Goal: Use online tool/utility: Use online tool/utility

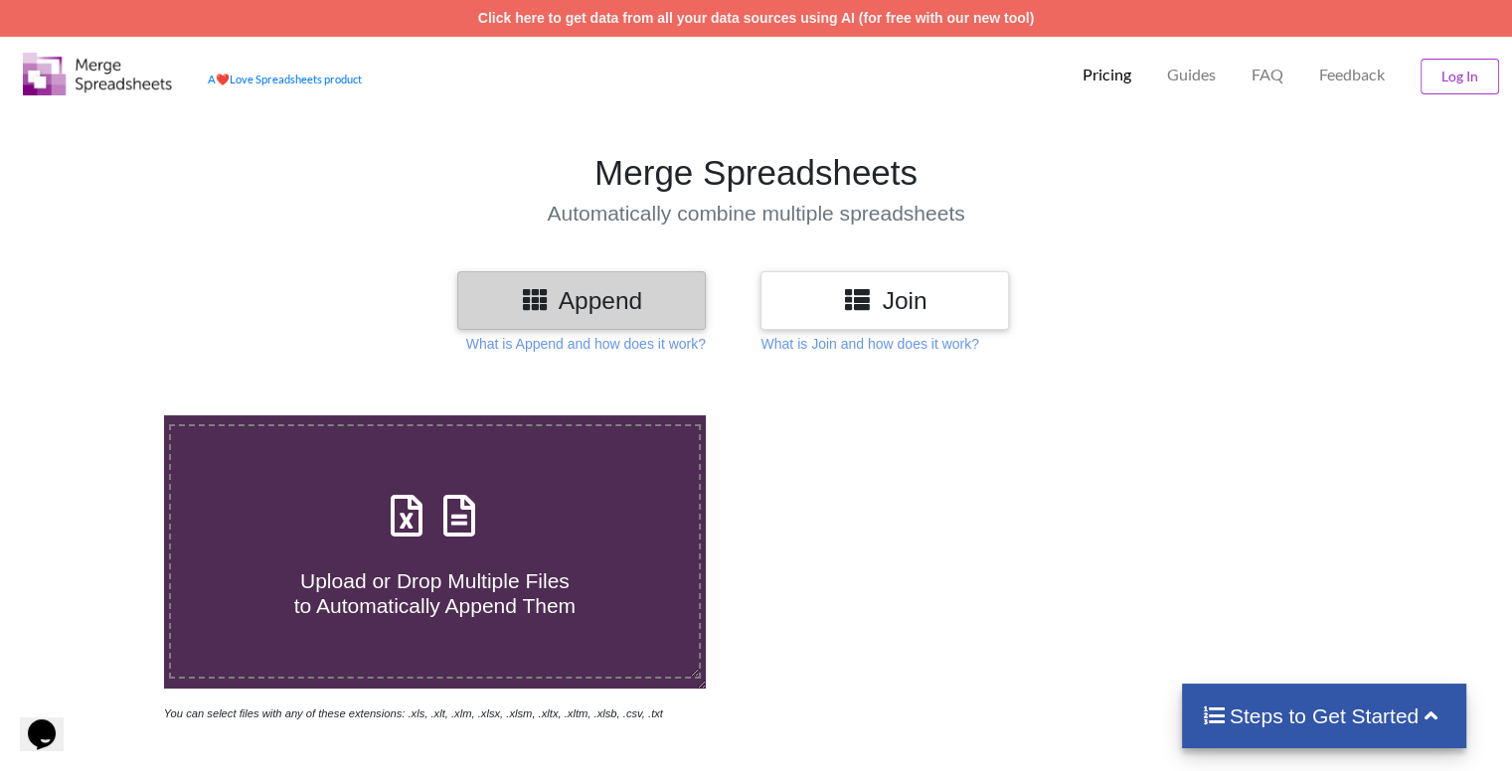
type input "C:\fakepath\[PERSON_NAME].xlsx"
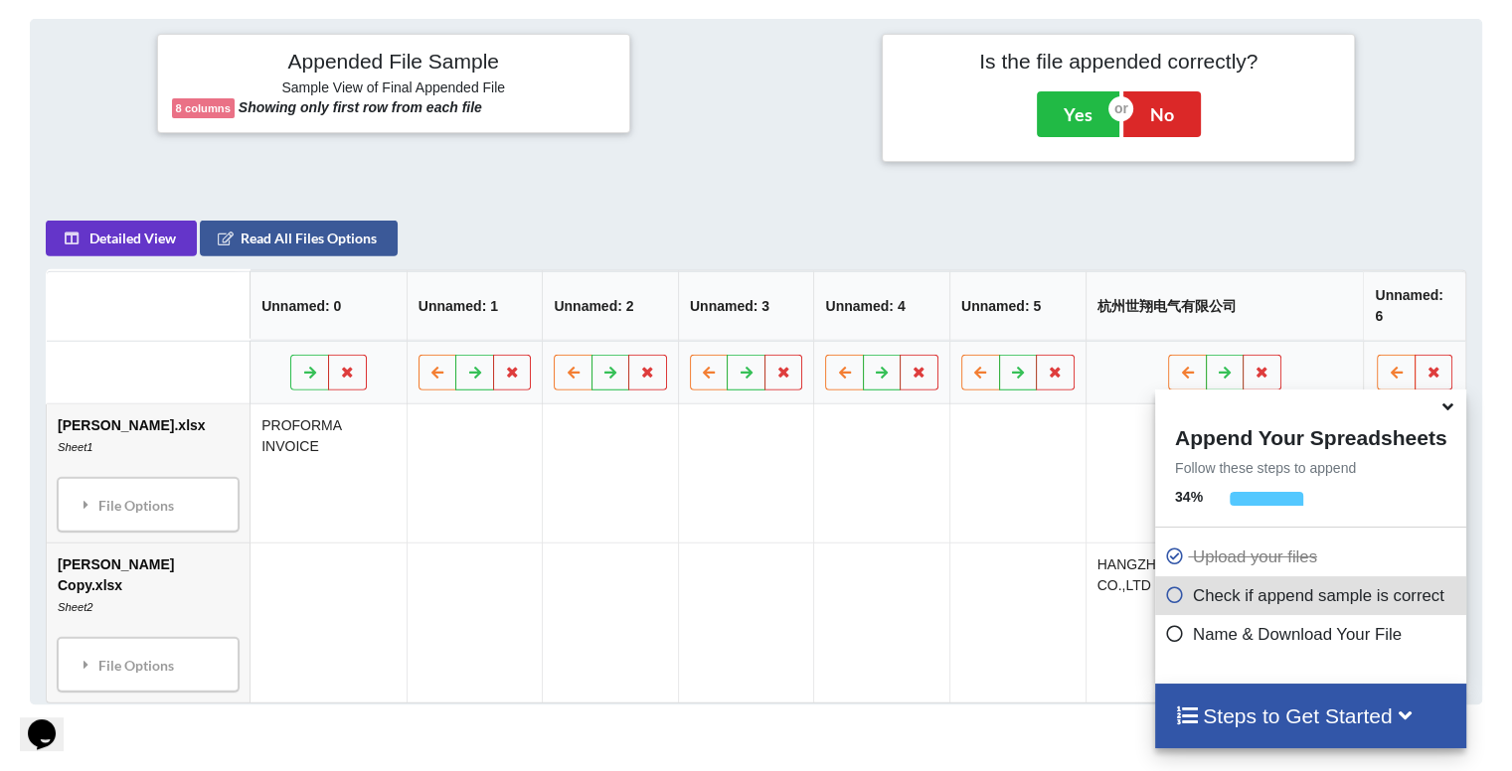
scroll to position [784, 0]
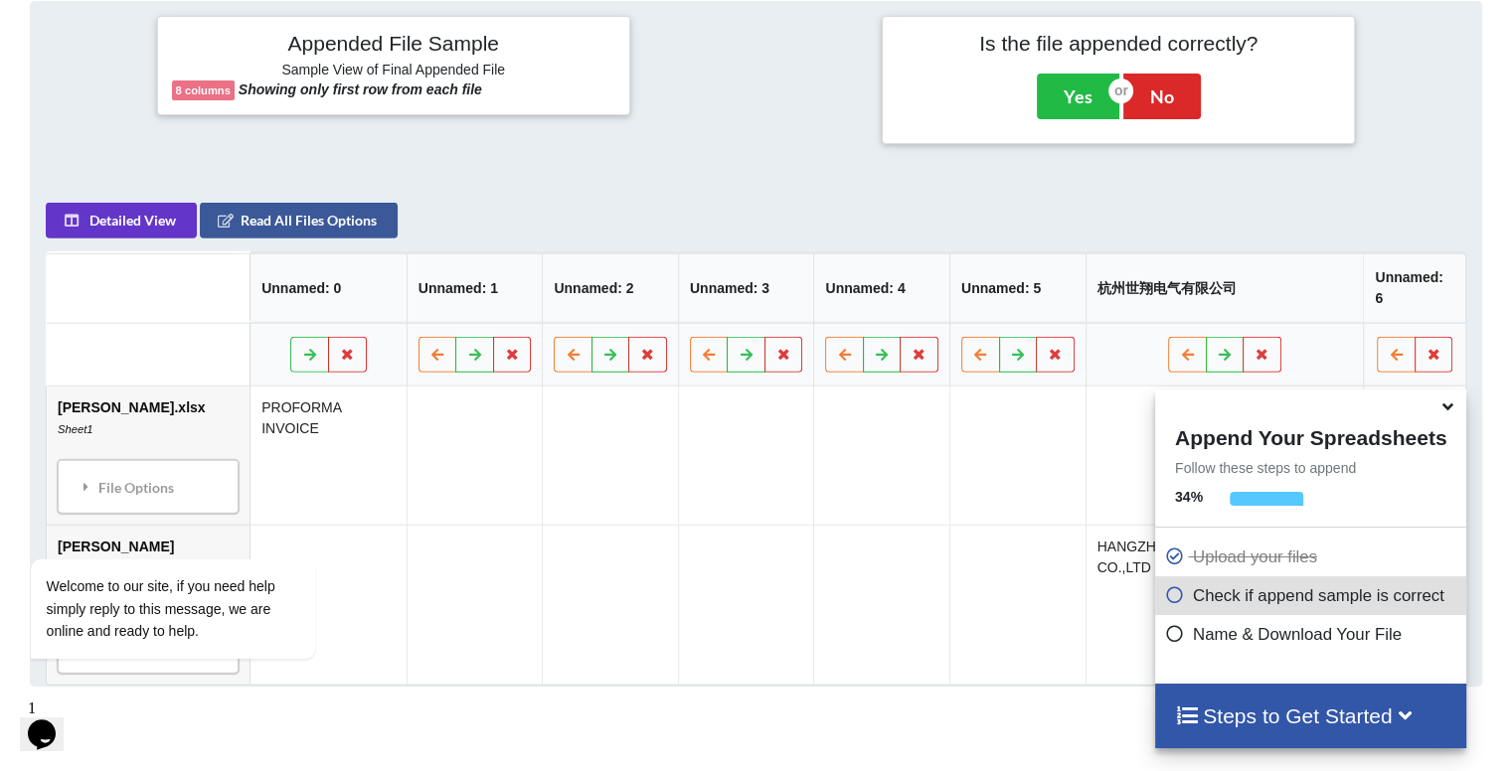
click at [1452, 413] on icon at bounding box center [1448, 404] width 21 height 18
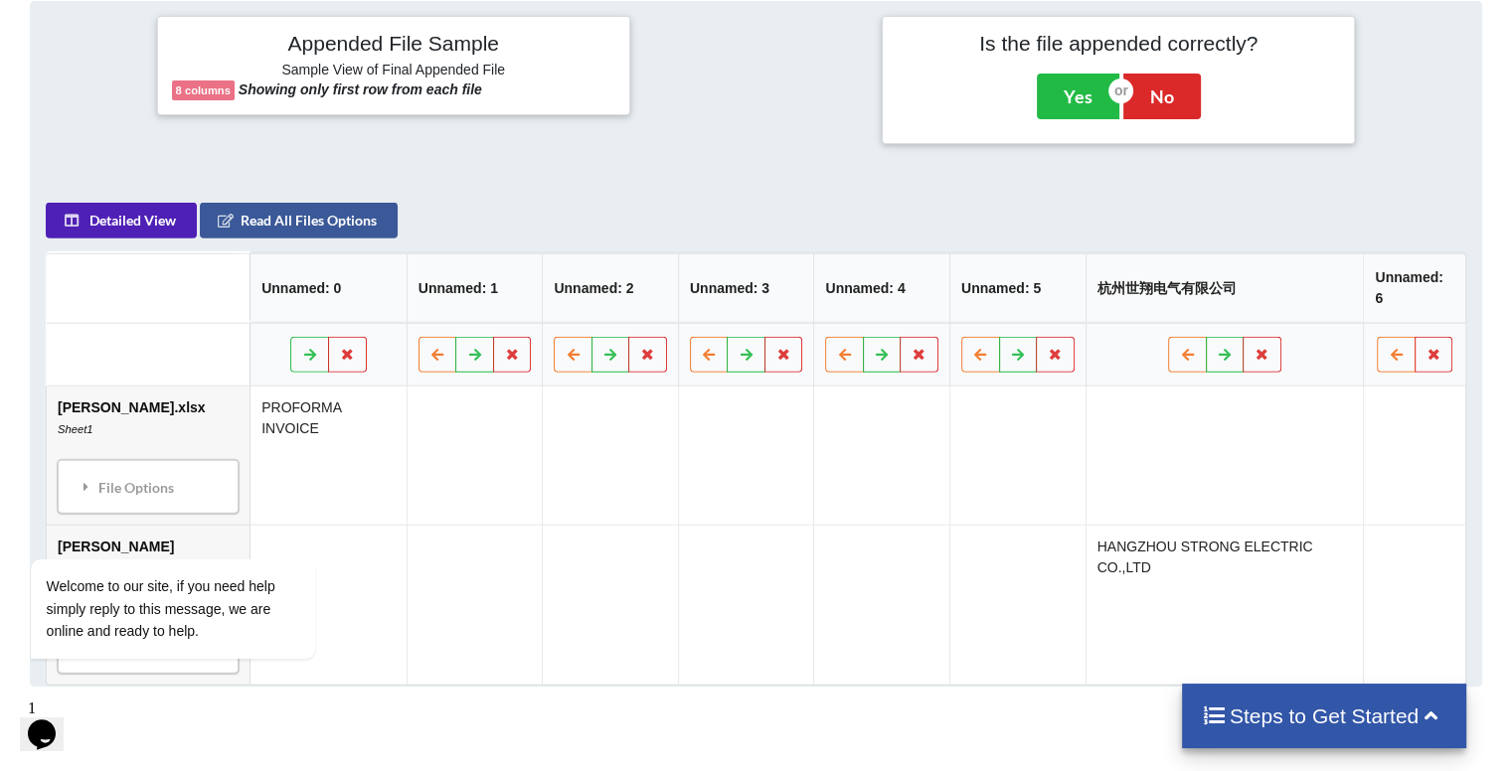
click at [157, 231] on button "Detailed View" at bounding box center [121, 221] width 151 height 36
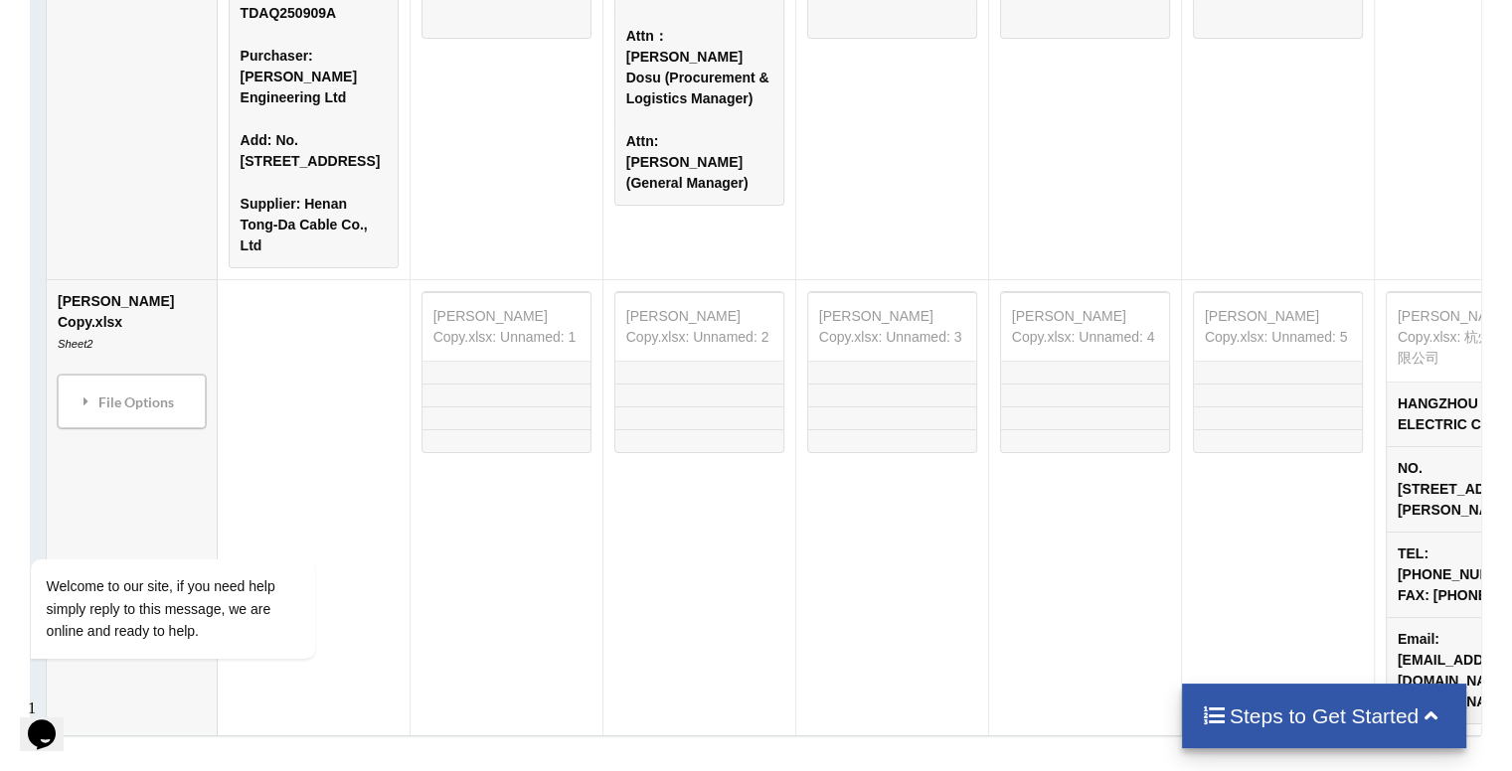
scroll to position [1337, 0]
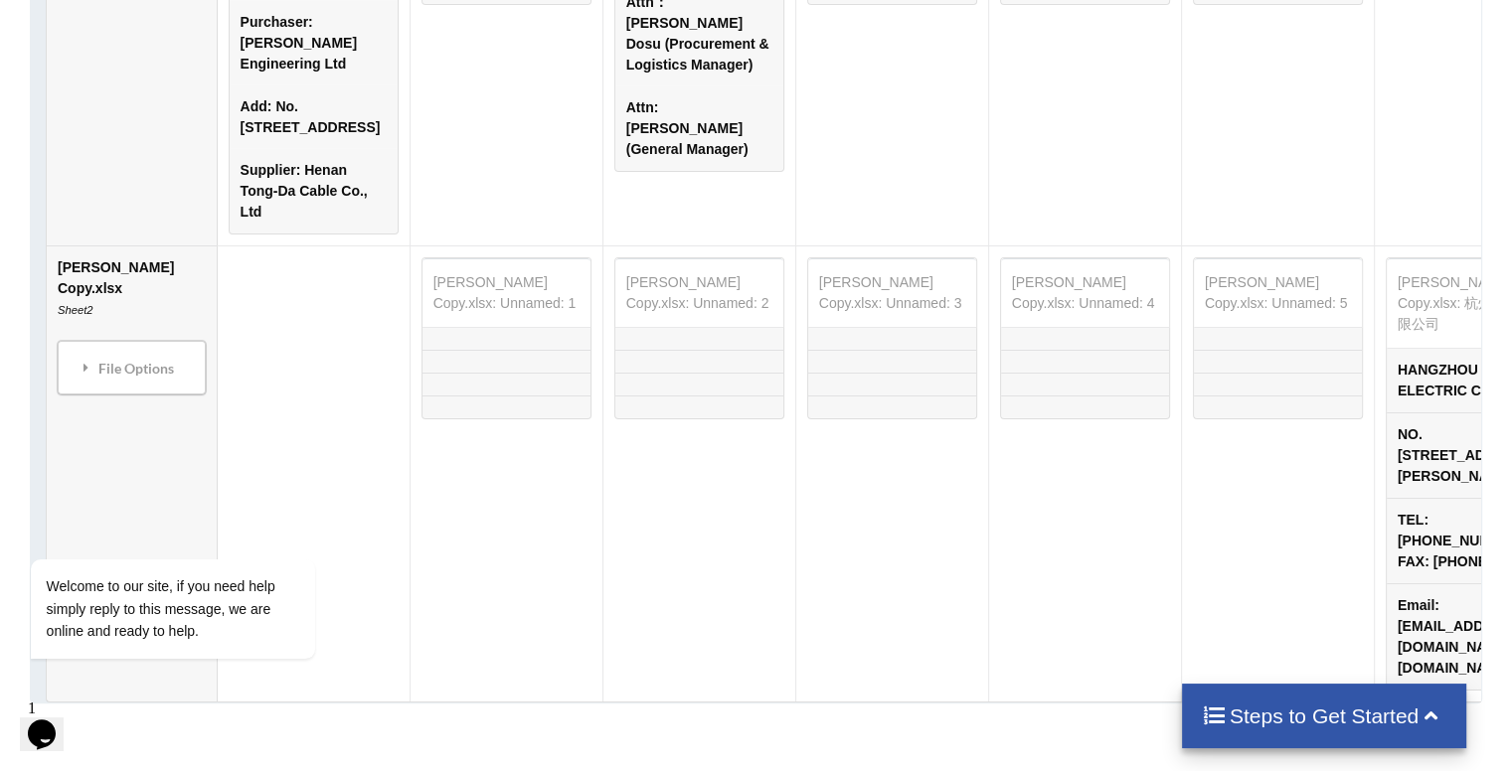
click at [1303, 721] on h4 "Steps to Get Started" at bounding box center [1325, 716] width 246 height 25
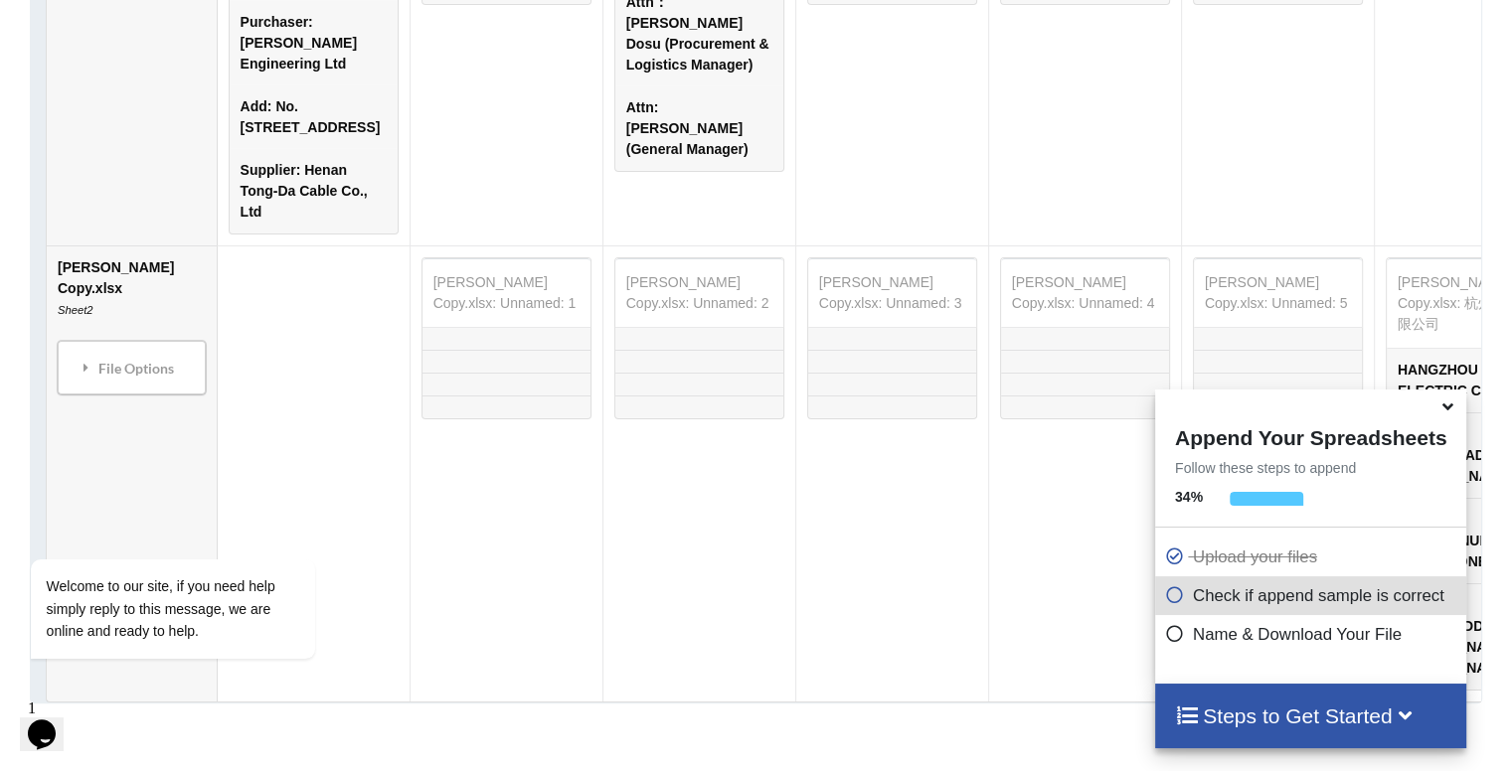
click at [1505, 152] on div "Appended File Sample Detailed View - Move Columns Around 8 columns Showing firs…" at bounding box center [756, 76] width 1512 height 1256
click at [248, 327] on td at bounding box center [313, 474] width 193 height 456
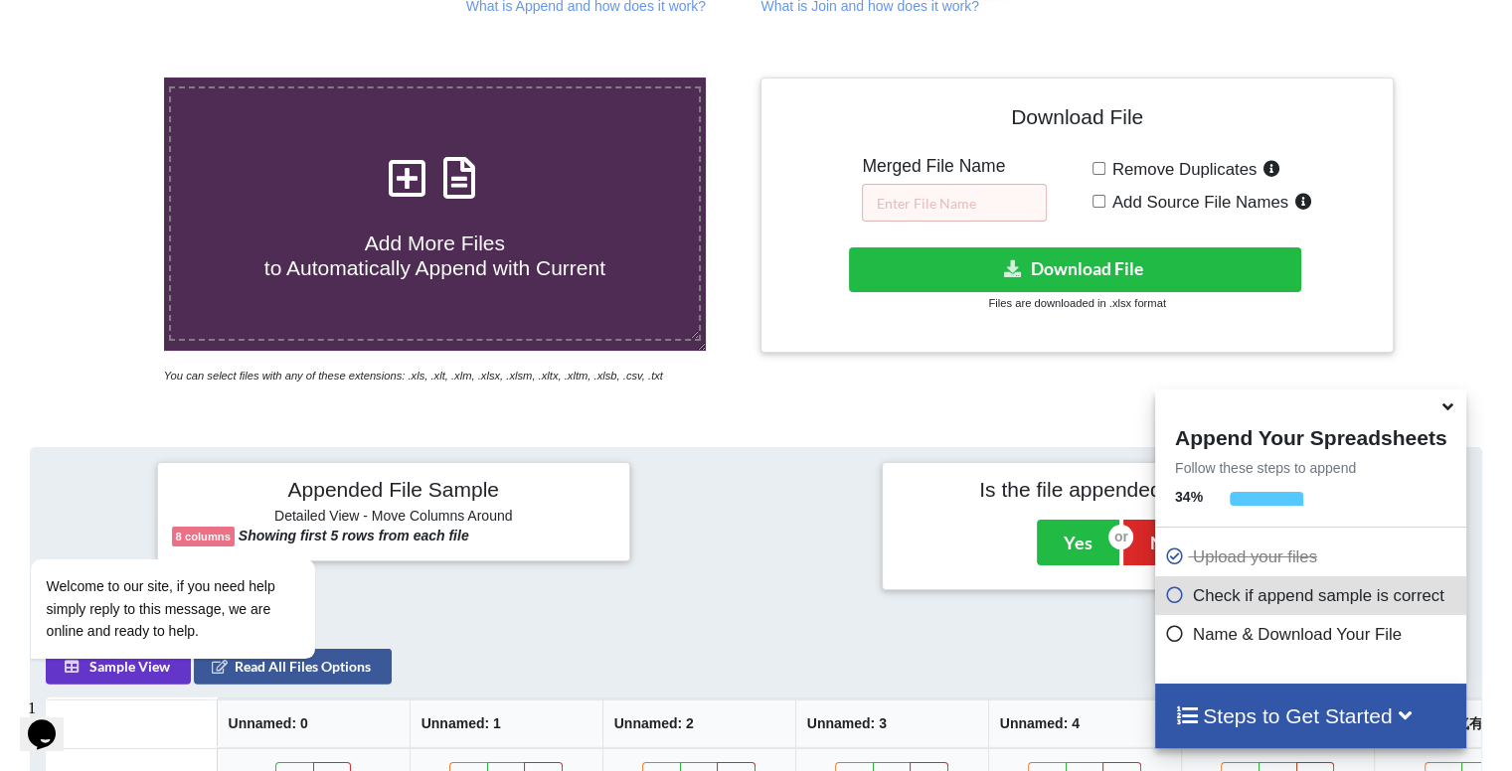
scroll to position [344, 0]
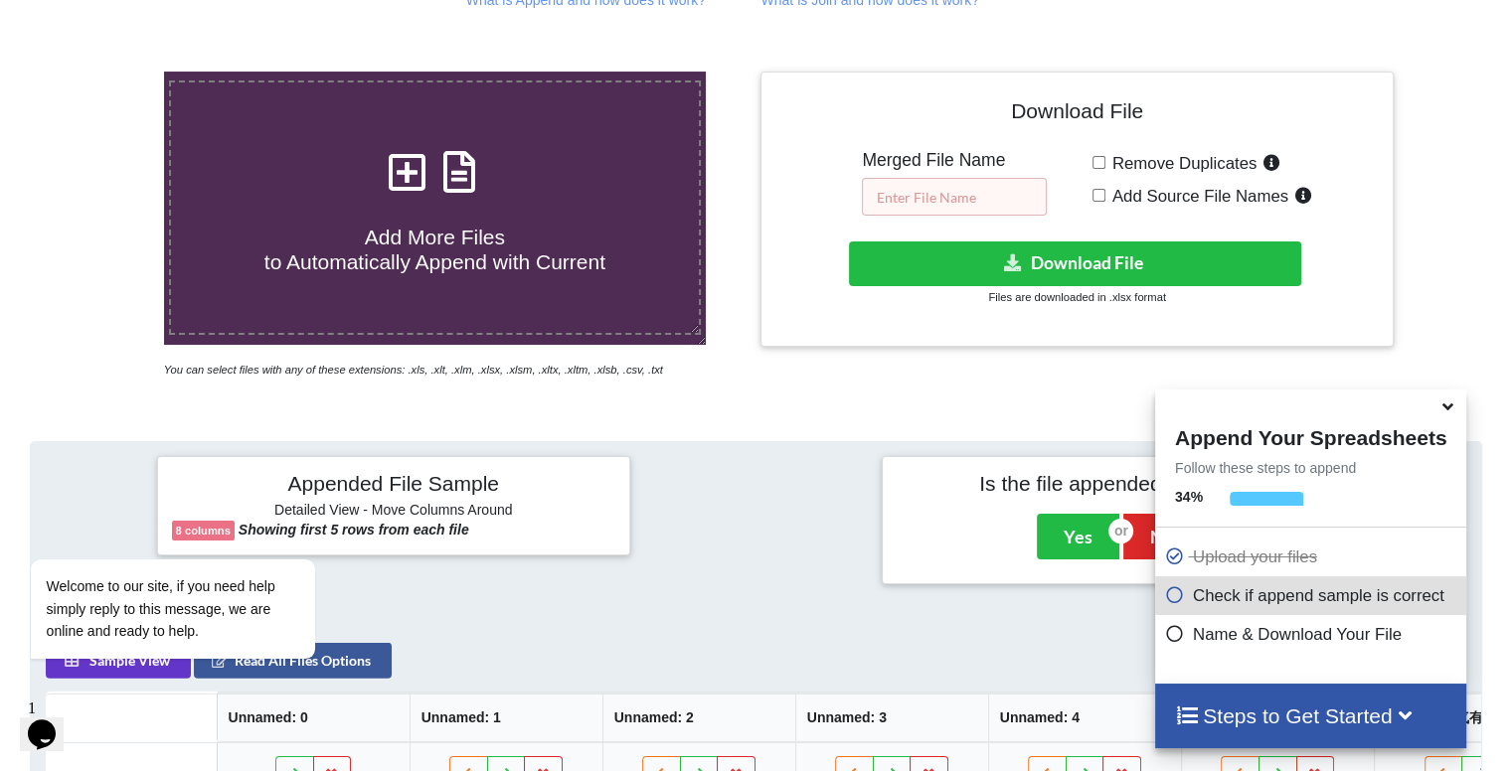
click at [977, 205] on input "text" at bounding box center [954, 197] width 185 height 38
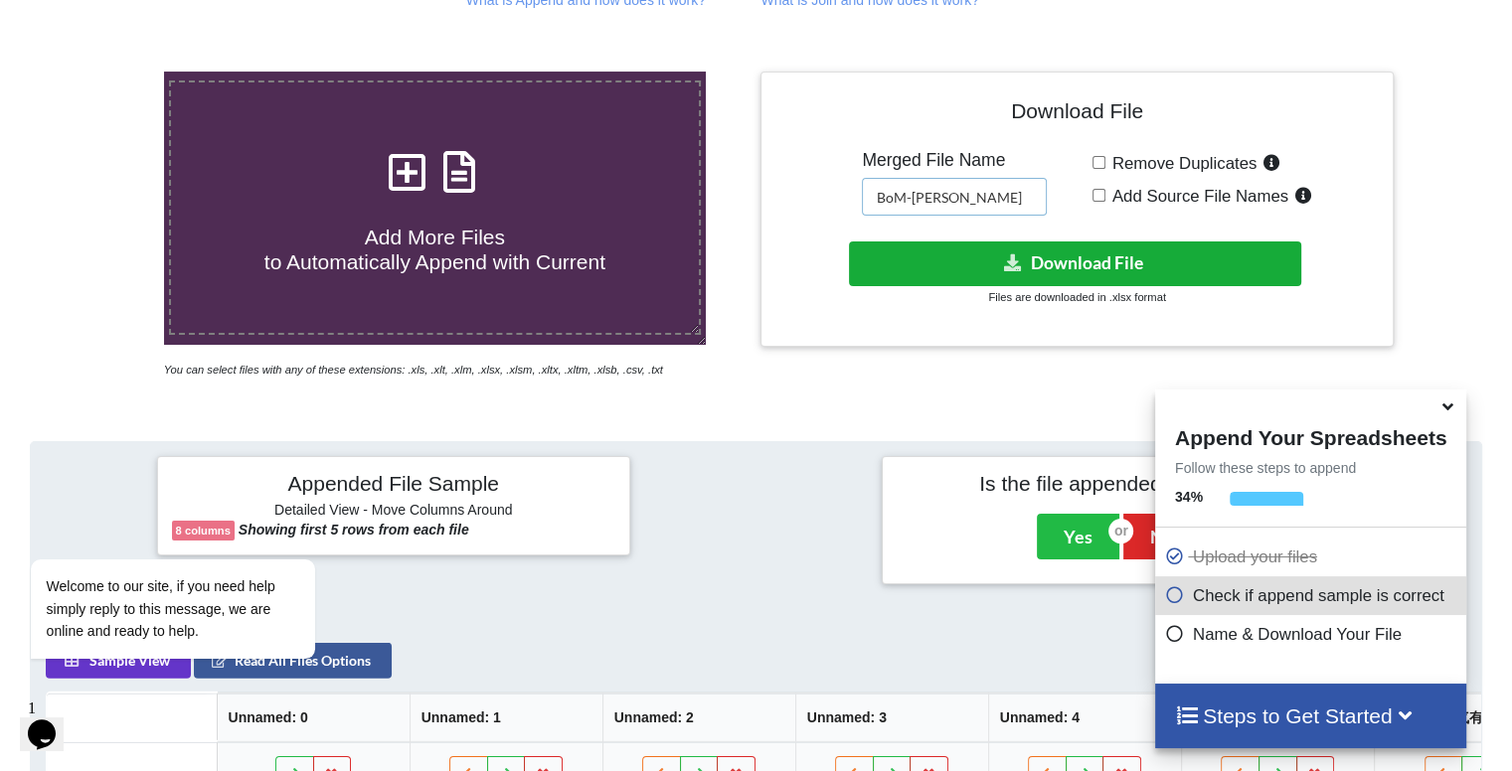
type input "BoM-[PERSON_NAME]"
click at [974, 257] on button "Download File" at bounding box center [1075, 264] width 452 height 45
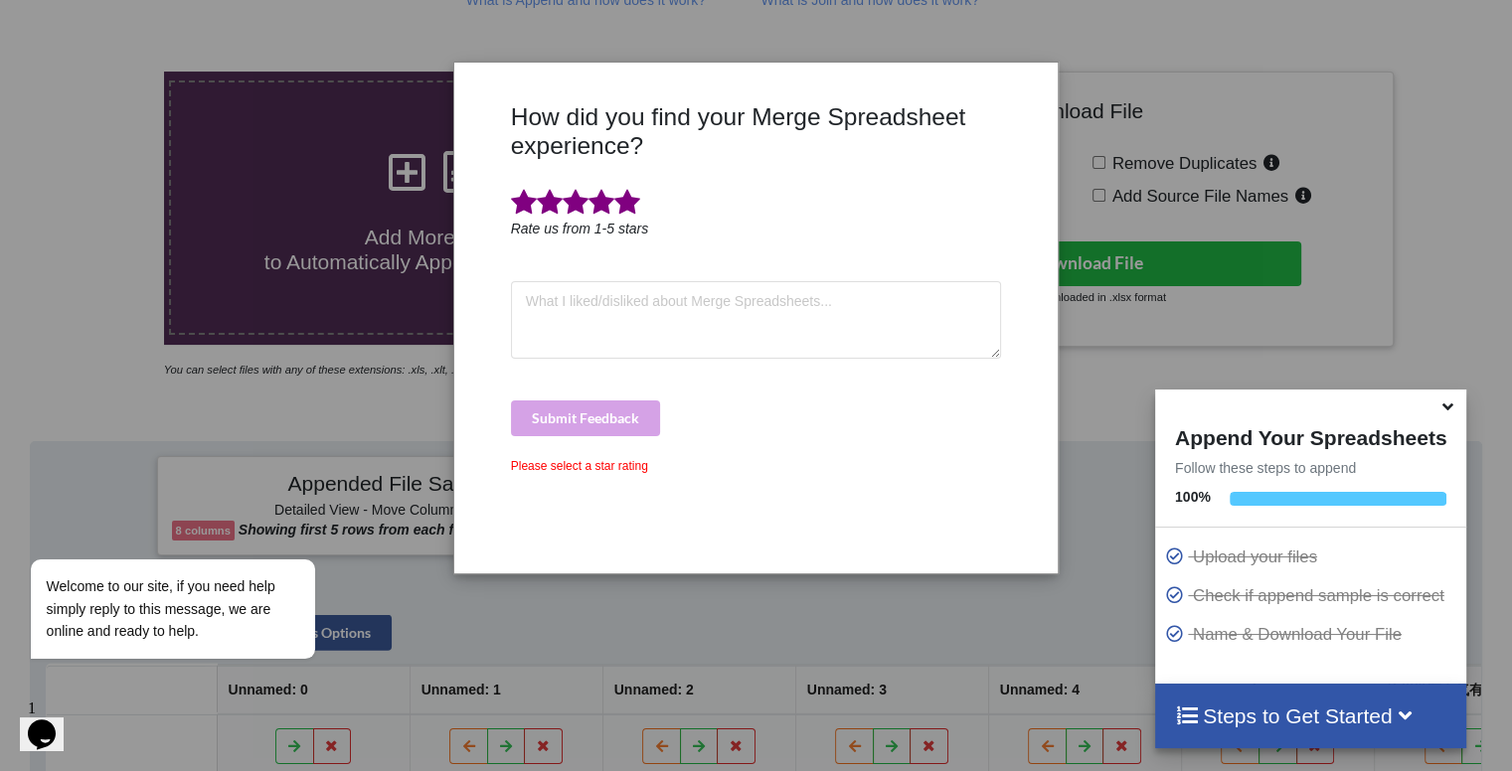
click at [624, 200] on span at bounding box center [627, 203] width 26 height 28
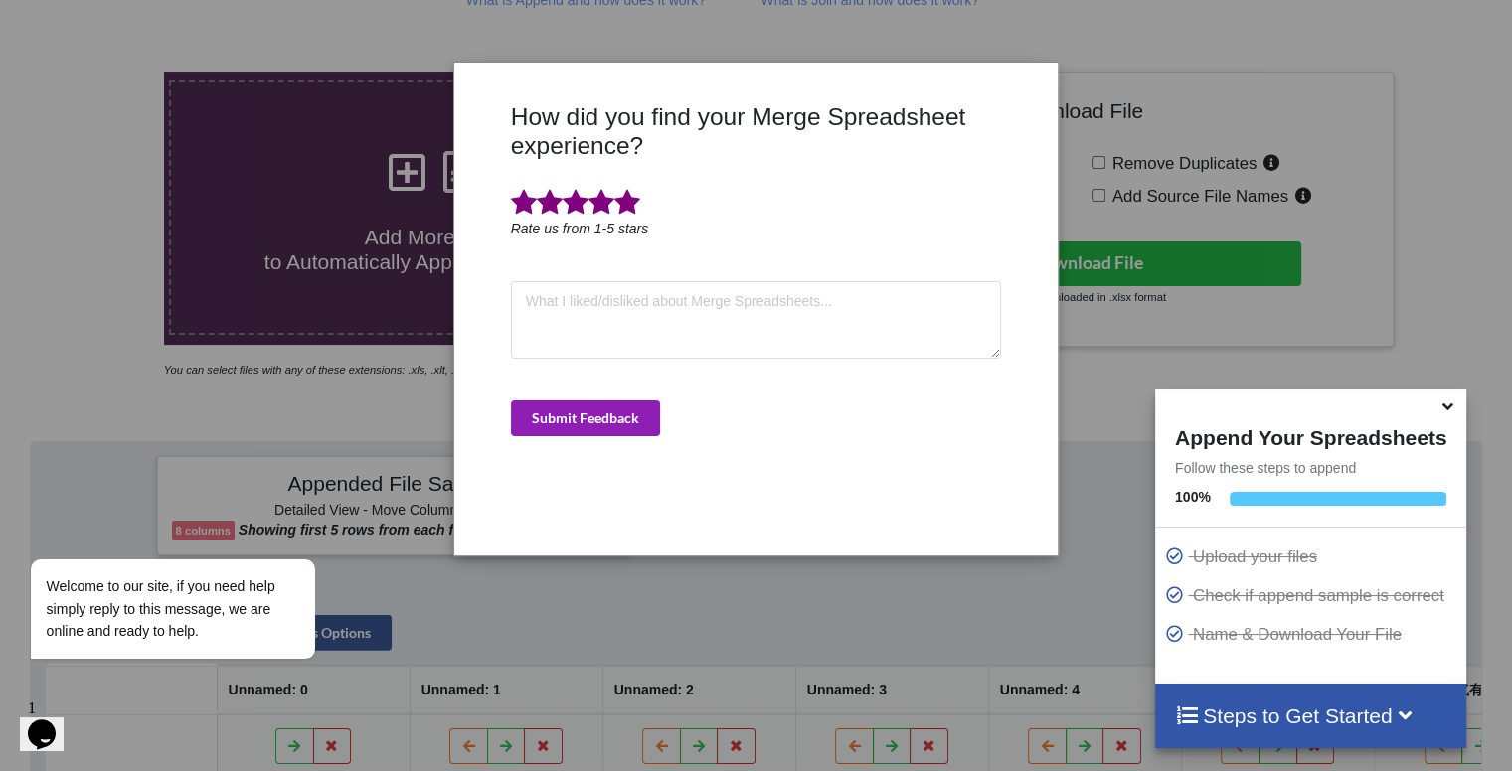
click at [608, 427] on button "Submit Feedback" at bounding box center [585, 419] width 149 height 36
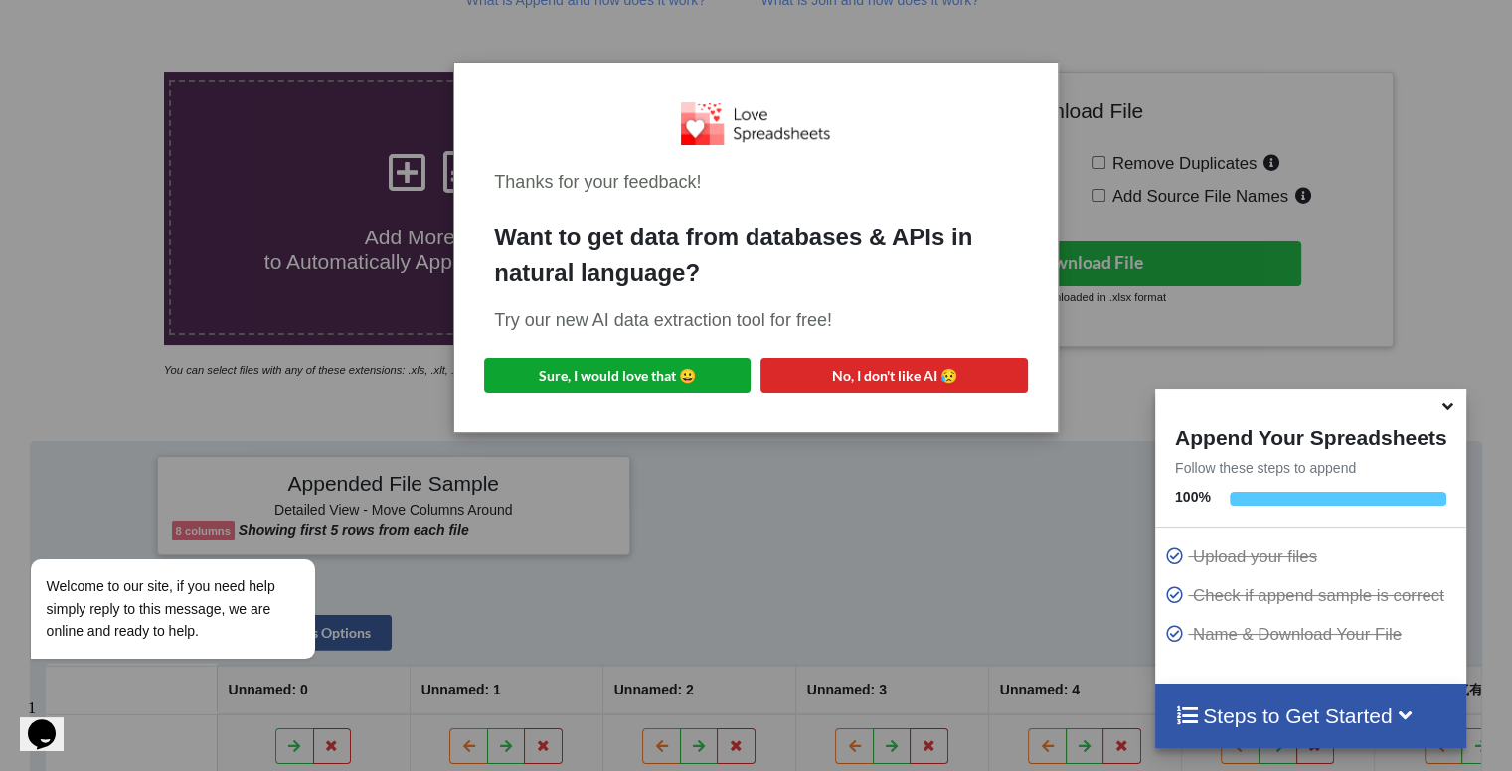
click at [669, 381] on button "Sure, I would love that 😀" at bounding box center [617, 376] width 266 height 36
